Goal: Transaction & Acquisition: Purchase product/service

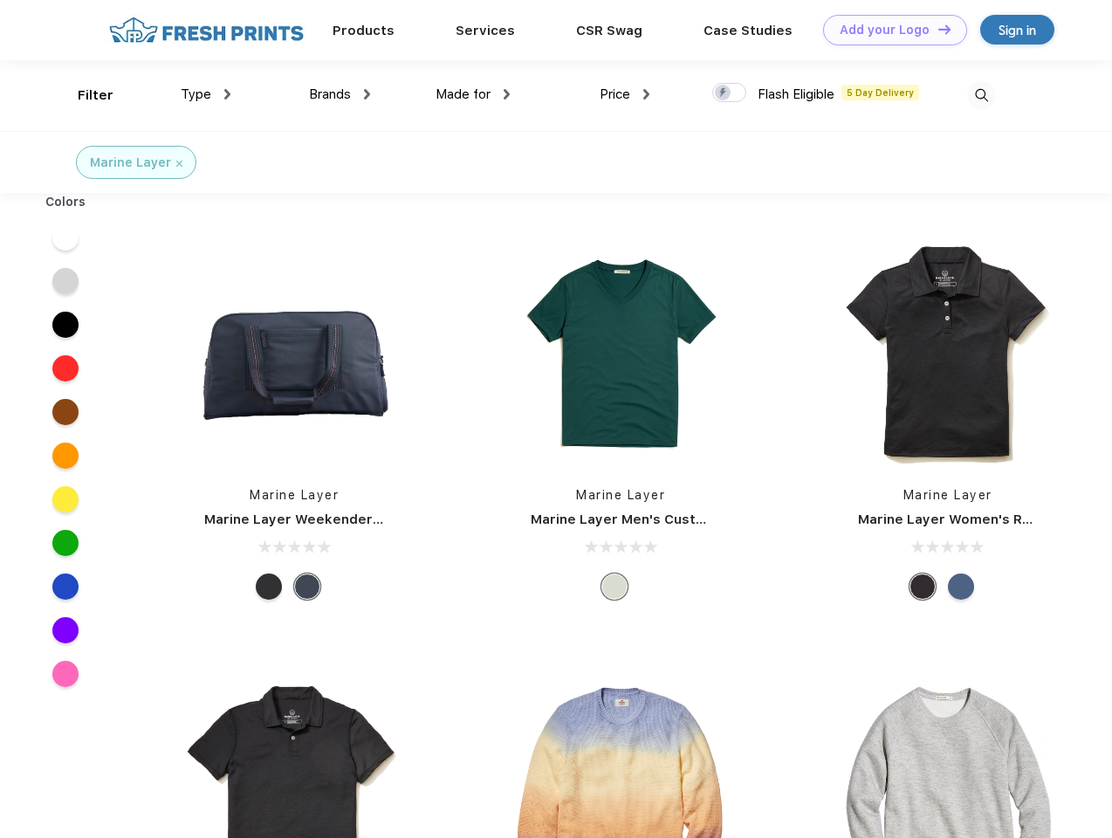
click at [888, 30] on link "Add your Logo Design Tool" at bounding box center [895, 30] width 144 height 31
click at [0, 0] on div "Design Tool" at bounding box center [0, 0] width 0 height 0
click at [936, 29] on link "Add your Logo Design Tool" at bounding box center [895, 30] width 144 height 31
click at [84, 95] on div "Filter" at bounding box center [96, 96] width 36 height 20
click at [206, 94] on span "Type" at bounding box center [196, 94] width 31 height 16
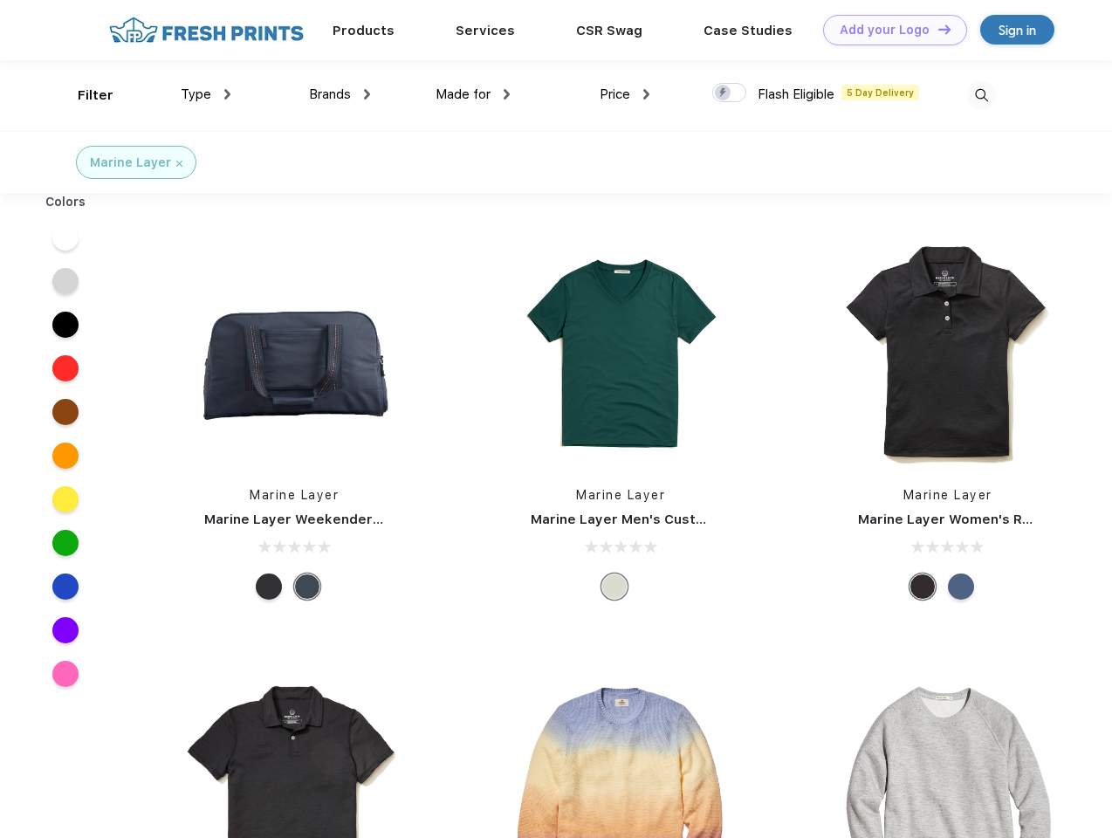
click at [339, 94] on span "Brands" at bounding box center [330, 94] width 42 height 16
click at [473, 94] on span "Made for" at bounding box center [462, 94] width 55 height 16
click at [625, 94] on span "Price" at bounding box center [614, 94] width 31 height 16
click at [730, 93] on div at bounding box center [729, 92] width 34 height 19
click at [723, 93] on input "checkbox" at bounding box center [717, 87] width 11 height 11
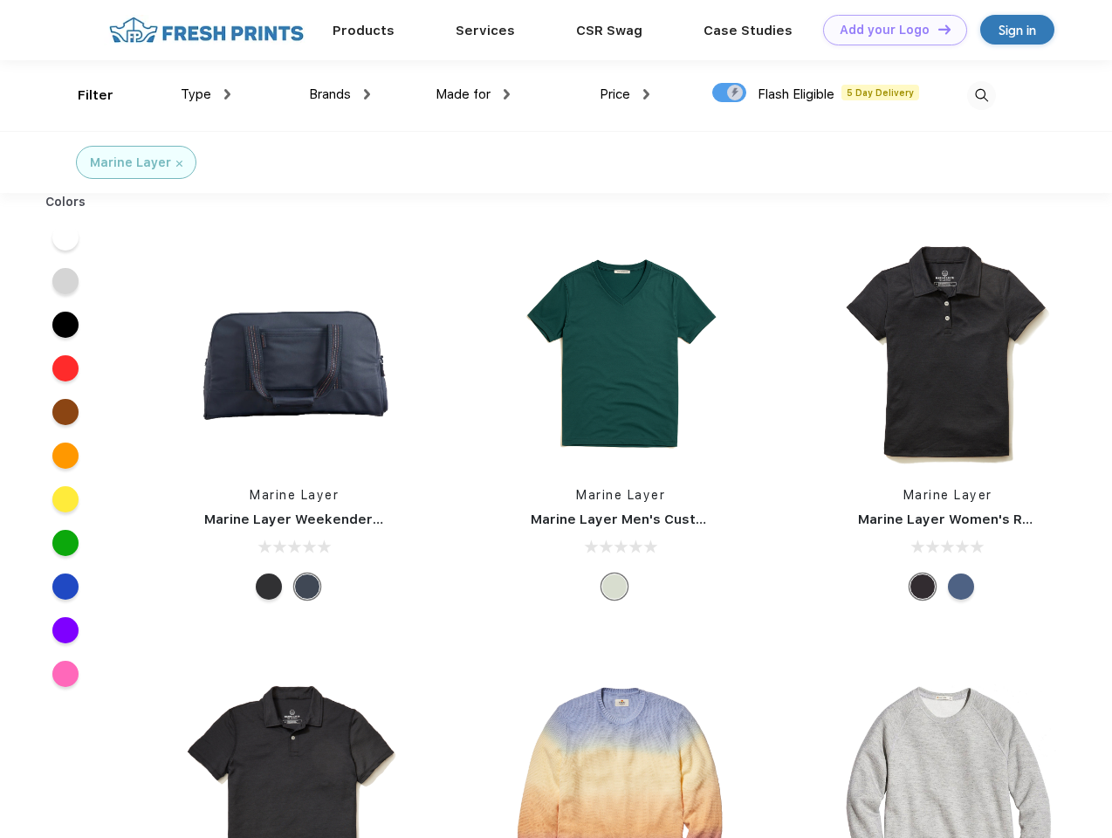
click at [981, 95] on img at bounding box center [981, 95] width 29 height 29
